Goal: Find specific page/section: Find specific page/section

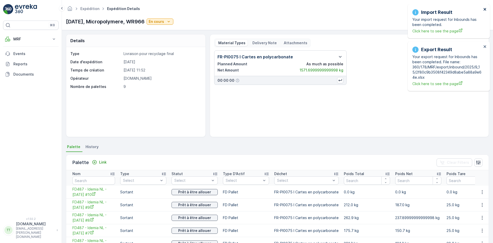
click at [486, 11] on icon "close" at bounding box center [485, 9] width 4 height 4
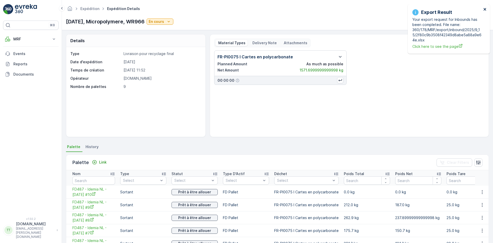
click at [485, 10] on icon "close" at bounding box center [485, 9] width 3 height 3
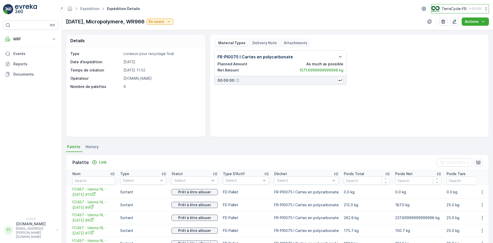
click at [437, 9] on img at bounding box center [435, 9] width 8 height 6
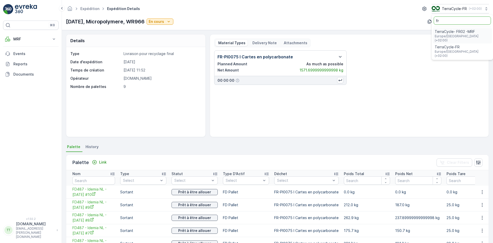
type input "fr"
click at [444, 32] on span "TerraCycle- FR02 -MRF" at bounding box center [462, 31] width 55 height 5
